Goal: Task Accomplishment & Management: Use online tool/utility

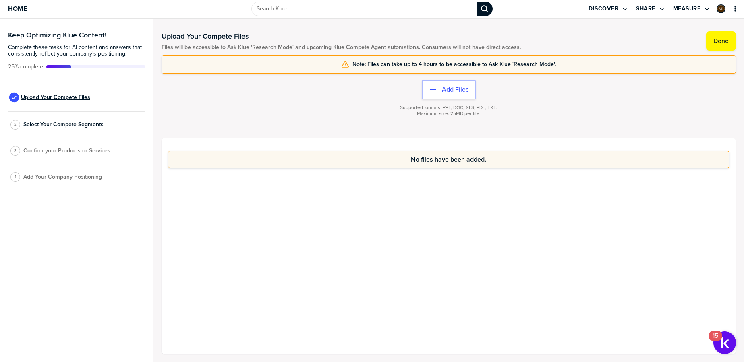
click at [51, 99] on span "Upload Your Compete Files" at bounding box center [55, 97] width 69 height 6
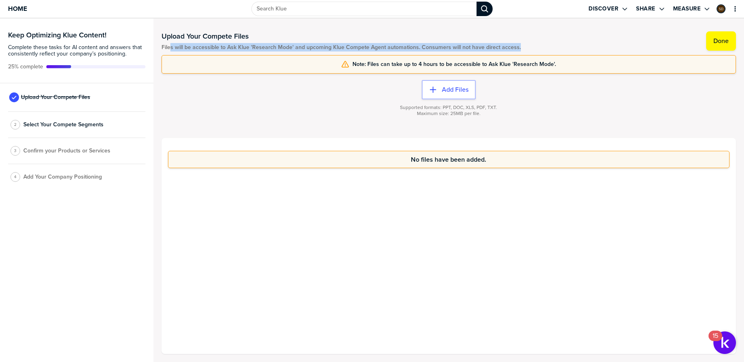
drag, startPoint x: 180, startPoint y: 48, endPoint x: 571, endPoint y: 48, distance: 391.0
click at [571, 48] on div "Upload Your Compete Files Files will be accessible to Ask Klue 'Research Mode' …" at bounding box center [448, 191] width 574 height 328
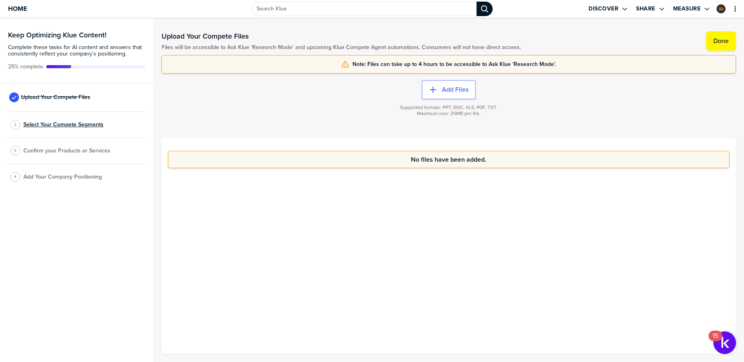
click at [91, 126] on span "Select Your Compete Segments" at bounding box center [63, 125] width 80 height 6
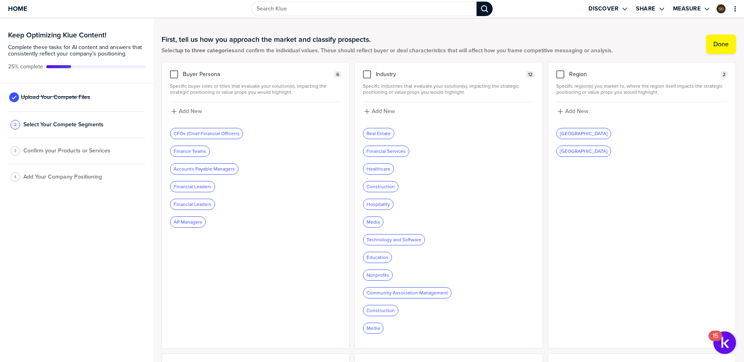
drag, startPoint x: 488, startPoint y: 36, endPoint x: 428, endPoint y: 35, distance: 60.0
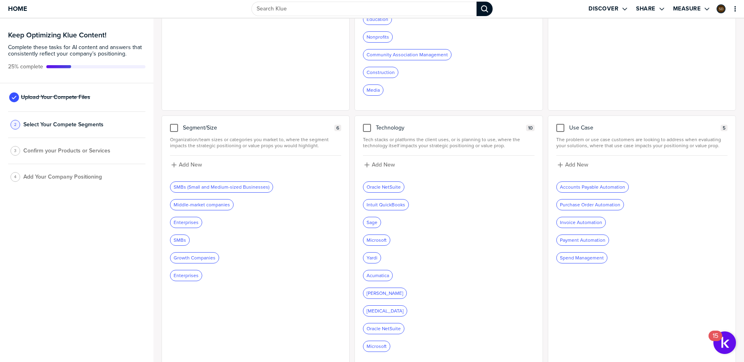
scroll to position [243, 0]
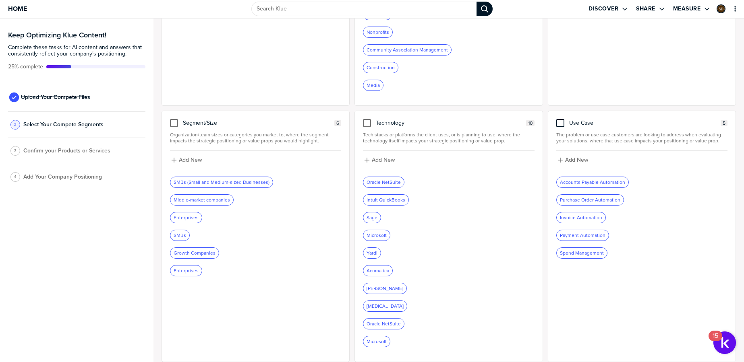
click at [557, 124] on div at bounding box center [560, 123] width 8 height 8
click at [560, 119] on input "checkbox" at bounding box center [560, 119] width 0 height 0
click at [559, 124] on icon at bounding box center [560, 123] width 3 height 3
click at [560, 119] on input "checkbox" at bounding box center [560, 119] width 0 height 0
click at [556, 124] on div at bounding box center [560, 123] width 8 height 8
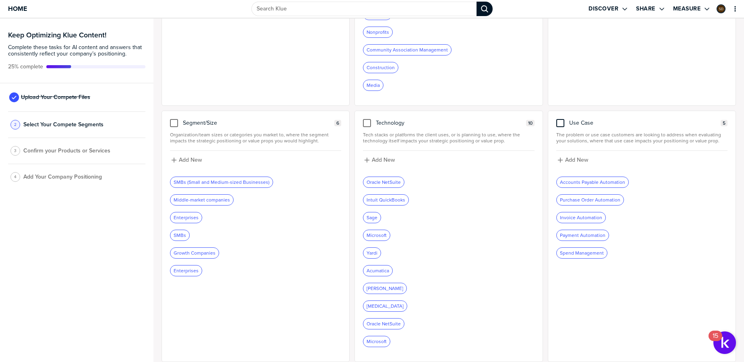
click at [560, 119] on input "checkbox" at bounding box center [560, 119] width 0 height 0
click at [559, 124] on icon at bounding box center [560, 123] width 3 height 3
click at [560, 119] on input "checkbox" at bounding box center [560, 119] width 0 height 0
click at [556, 124] on div at bounding box center [560, 123] width 8 height 8
click at [560, 119] on input "checkbox" at bounding box center [560, 119] width 0 height 0
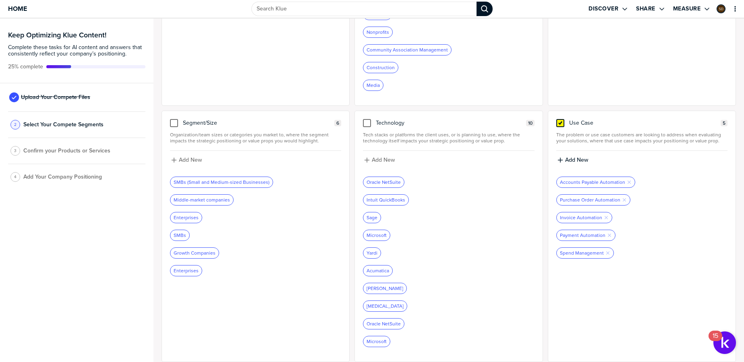
click at [559, 124] on icon at bounding box center [560, 123] width 3 height 3
click at [560, 119] on input "checkbox" at bounding box center [560, 119] width 0 height 0
click at [16, 7] on span "Home" at bounding box center [17, 8] width 19 height 7
